Goal: Complete application form: Complete application form

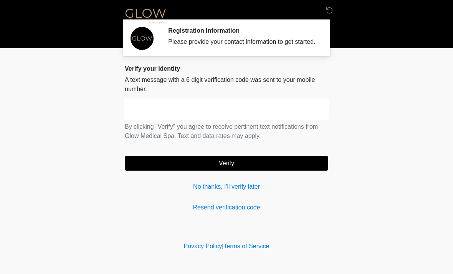
click at [204, 117] on input "text" at bounding box center [227, 109] width 204 height 19
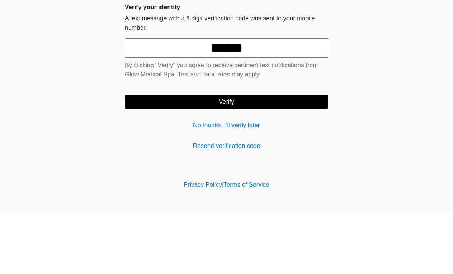
type input "******"
click at [244, 156] on button "Verify" at bounding box center [227, 163] width 204 height 15
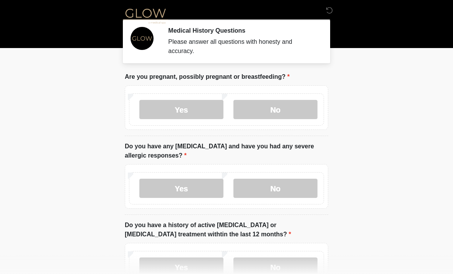
click at [274, 106] on label "No" at bounding box center [276, 109] width 84 height 19
click at [190, 187] on label "Yes" at bounding box center [181, 188] width 84 height 19
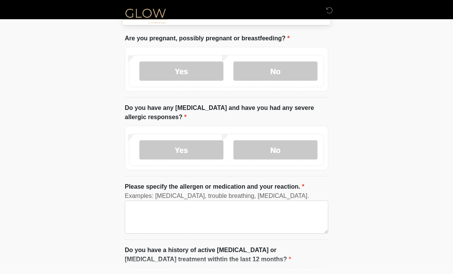
scroll to position [41, 0]
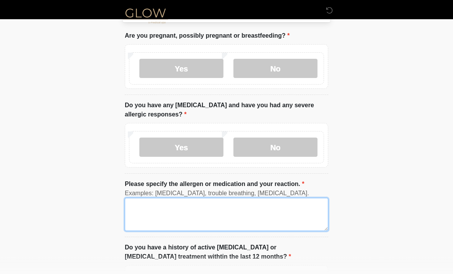
click at [189, 211] on textarea "Please specify the allergen or medication and your reaction." at bounding box center [227, 214] width 204 height 33
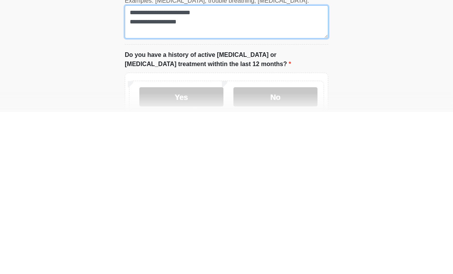
scroll to position [77, 0]
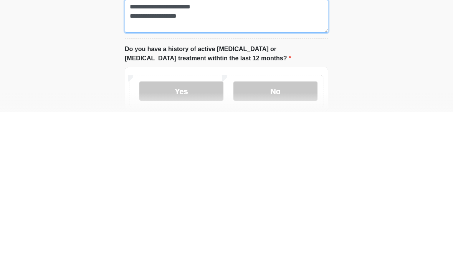
type textarea "**********"
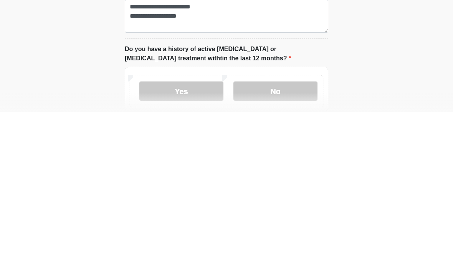
click at [277, 244] on label "No" at bounding box center [276, 253] width 84 height 19
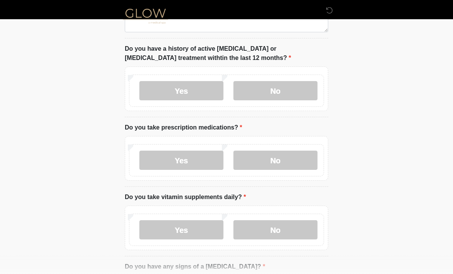
click at [287, 164] on label "No" at bounding box center [276, 160] width 84 height 19
click at [192, 230] on label "Yes" at bounding box center [181, 229] width 84 height 19
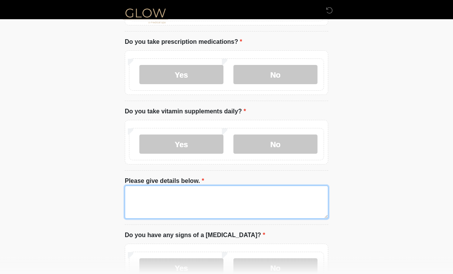
click at [161, 194] on textarea "Please give details below." at bounding box center [227, 202] width 204 height 33
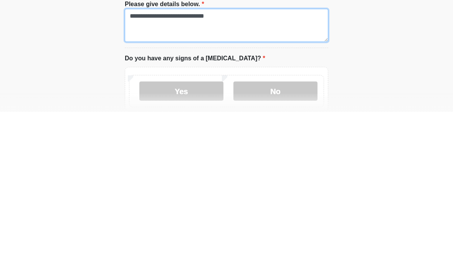
scroll to position [341, 0]
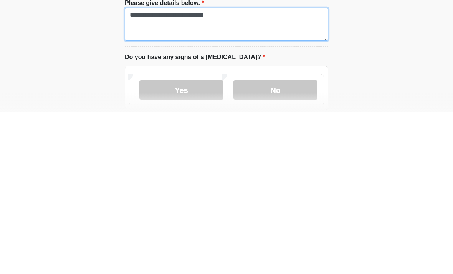
type textarea "**********"
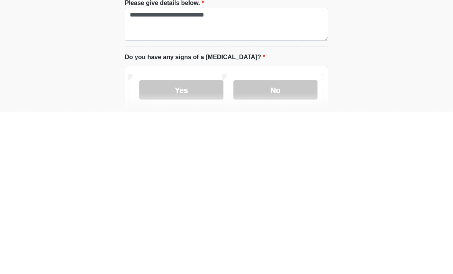
click at [279, 242] on label "No" at bounding box center [276, 251] width 84 height 19
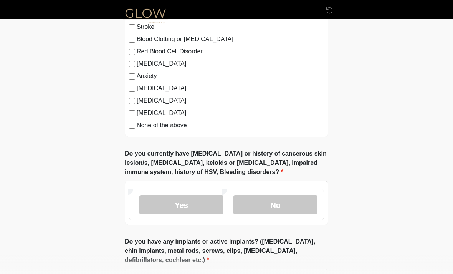
scroll to position [667, 0]
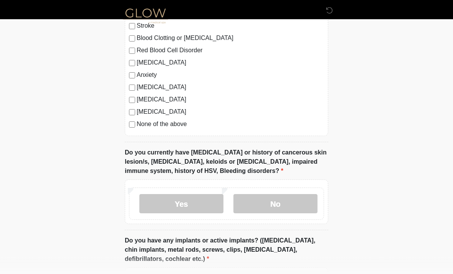
click at [278, 205] on label "No" at bounding box center [276, 203] width 84 height 19
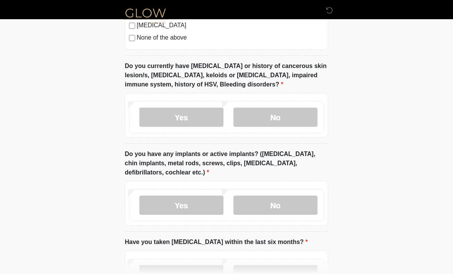
scroll to position [753, 0]
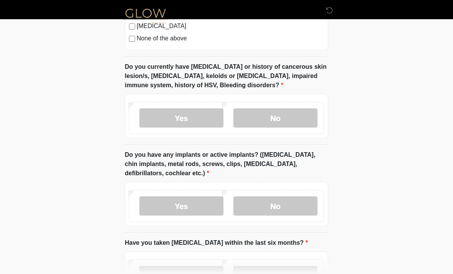
click at [192, 203] on label "Yes" at bounding box center [181, 205] width 84 height 19
click at [180, 243] on label "What implants do you have and where?" at bounding box center [184, 242] width 119 height 9
click at [180, 247] on input "What implants do you have and where?" at bounding box center [227, 254] width 204 height 15
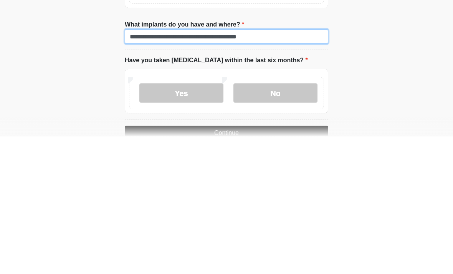
scroll to position [837, 0]
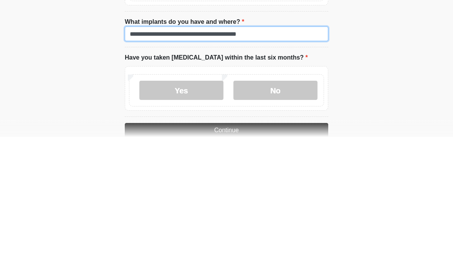
type input "**********"
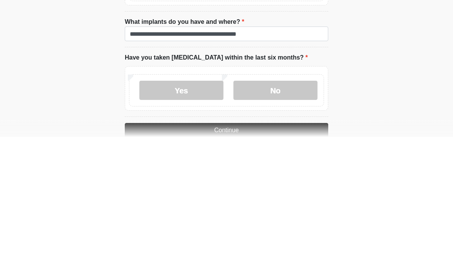
click at [275, 218] on label "No" at bounding box center [276, 227] width 84 height 19
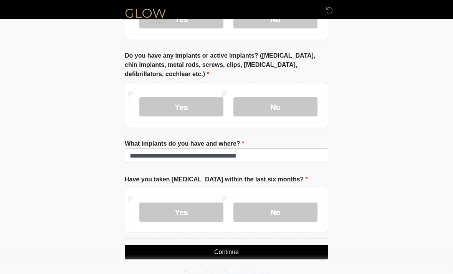
click at [238, 256] on button "Continue" at bounding box center [227, 252] width 204 height 15
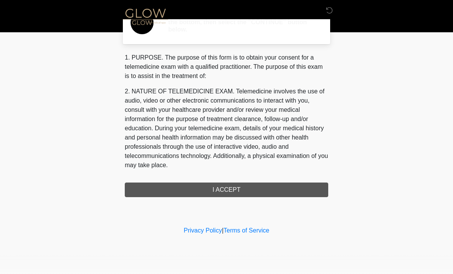
scroll to position [0, 0]
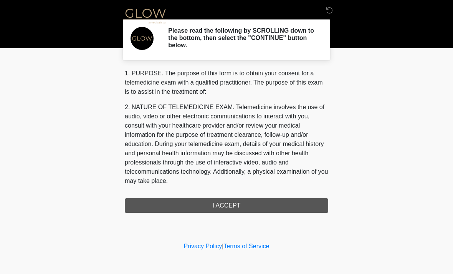
click at [232, 206] on div "1. PURPOSE. The purpose of this form is to obtain your consent for a telemedici…" at bounding box center [227, 141] width 204 height 144
click at [211, 207] on div "1. PURPOSE. The purpose of this form is to obtain your consent for a telemedici…" at bounding box center [227, 141] width 204 height 144
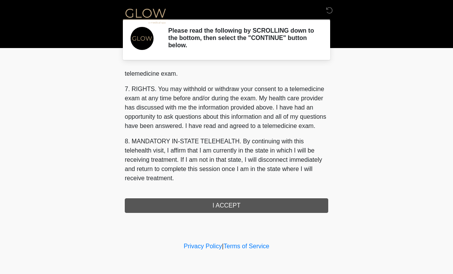
scroll to position [325, 0]
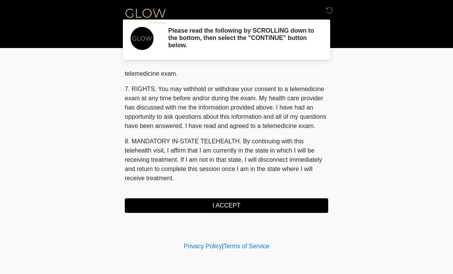
click at [232, 208] on button "I ACCEPT" at bounding box center [227, 205] width 204 height 15
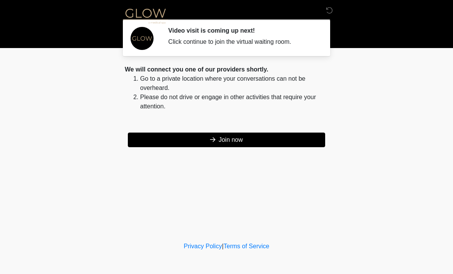
click at [216, 142] on button "Join now" at bounding box center [226, 140] width 197 height 15
